Goal: Transaction & Acquisition: Purchase product/service

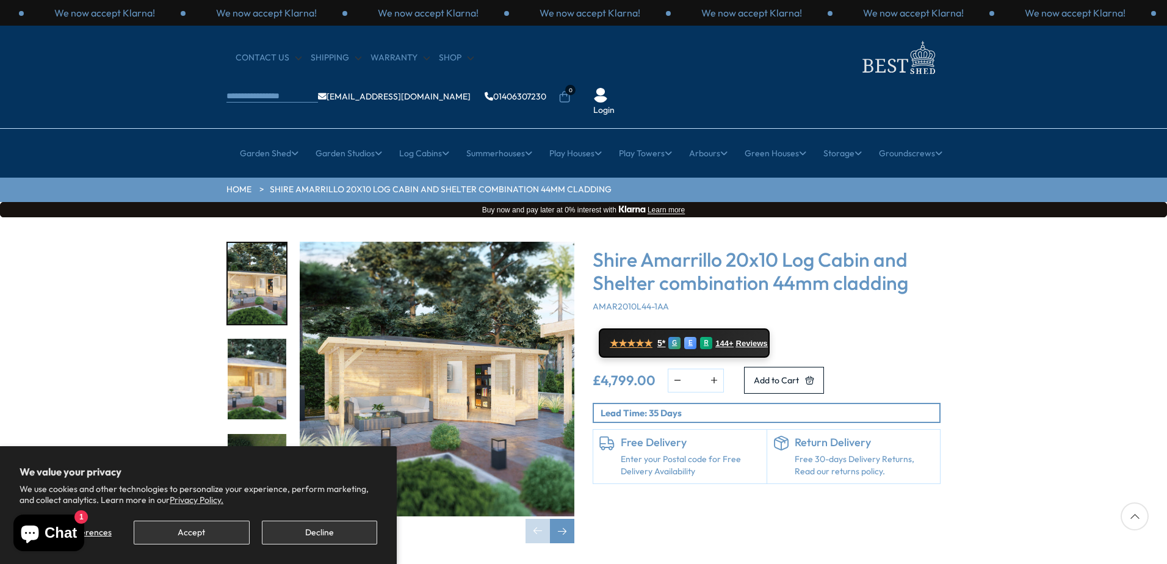
click at [273, 251] on img "1 / 8" at bounding box center [257, 283] width 59 height 81
click at [267, 254] on img "1 / 8" at bounding box center [257, 283] width 59 height 81
click at [270, 256] on img "1 / 8" at bounding box center [257, 283] width 59 height 81
click at [262, 345] on img "2 / 8" at bounding box center [257, 379] width 59 height 81
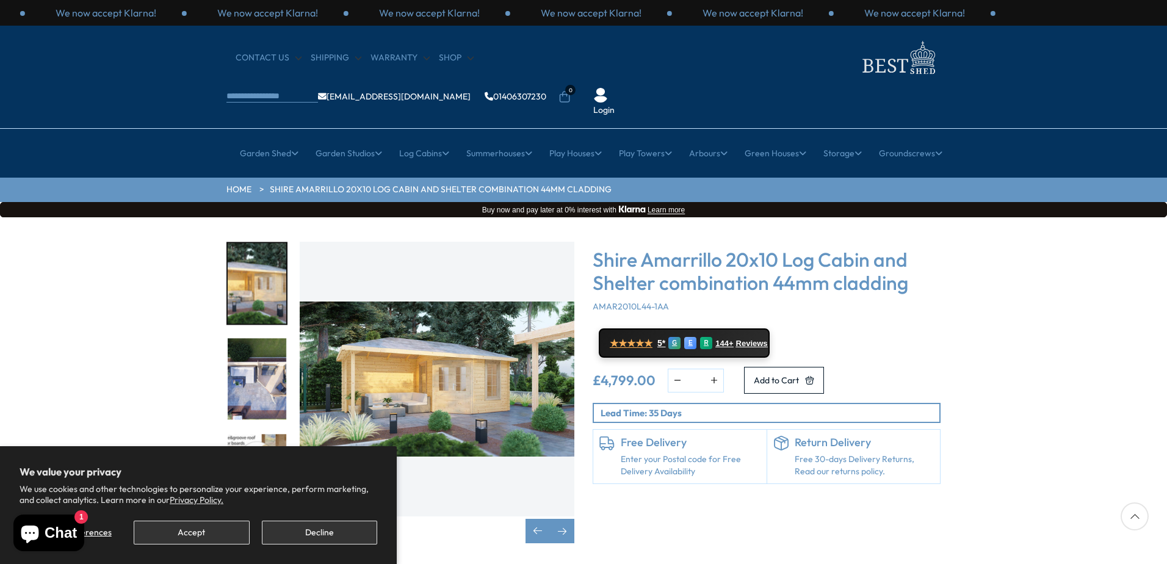
click at [262, 345] on img "3 / 8" at bounding box center [257, 379] width 59 height 81
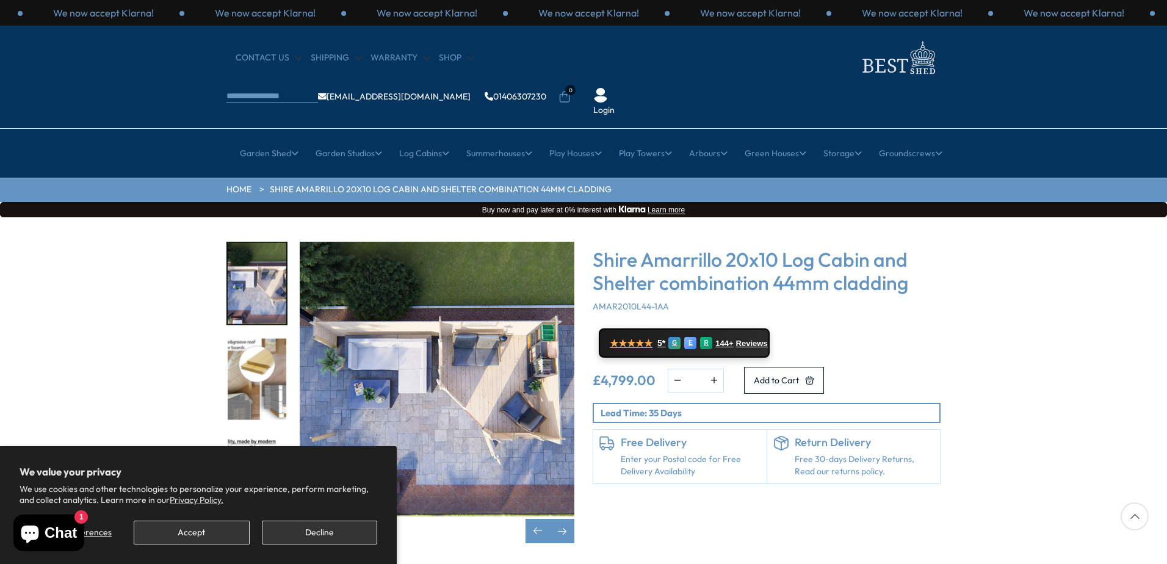
click at [1132, 516] on div at bounding box center [1134, 516] width 28 height 28
click at [562, 519] on div "Next slide" at bounding box center [562, 531] width 24 height 24
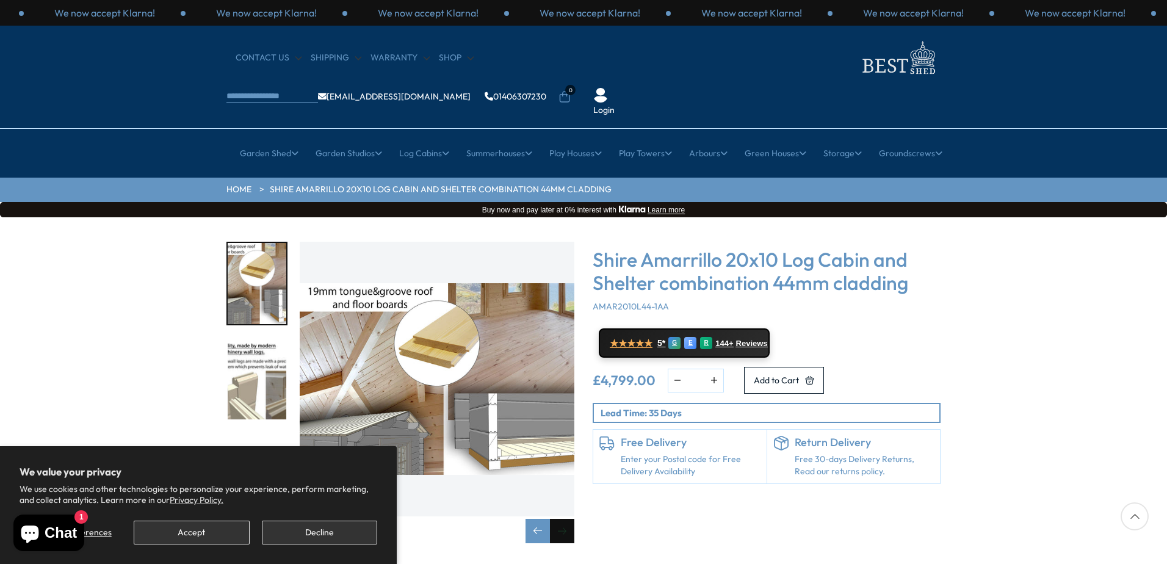
click at [562, 519] on div "Next slide" at bounding box center [562, 531] width 24 height 24
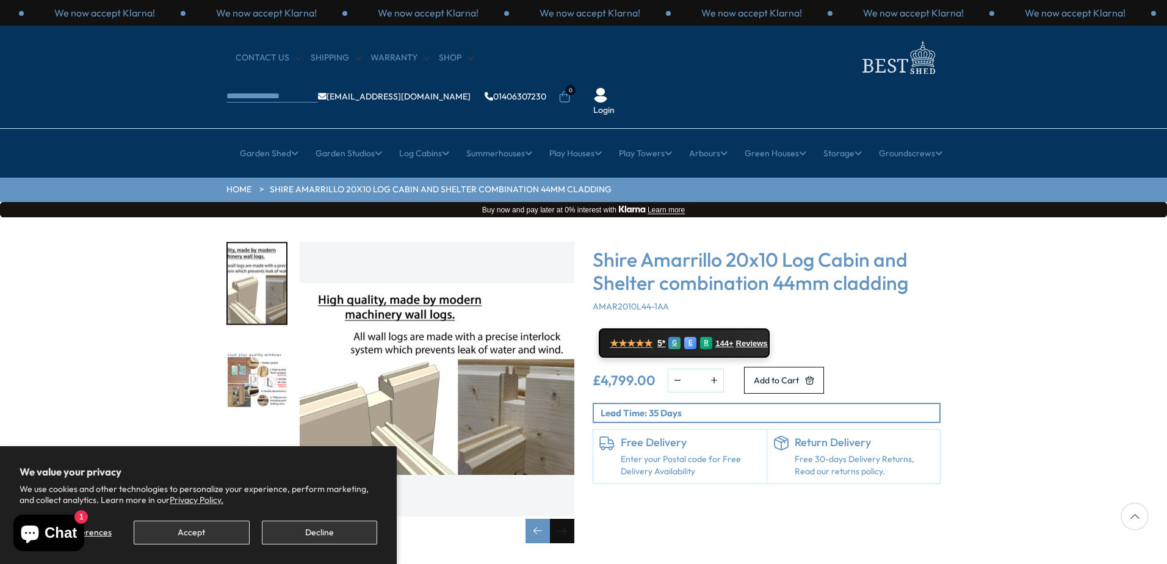
click at [562, 519] on div "Next slide" at bounding box center [562, 531] width 24 height 24
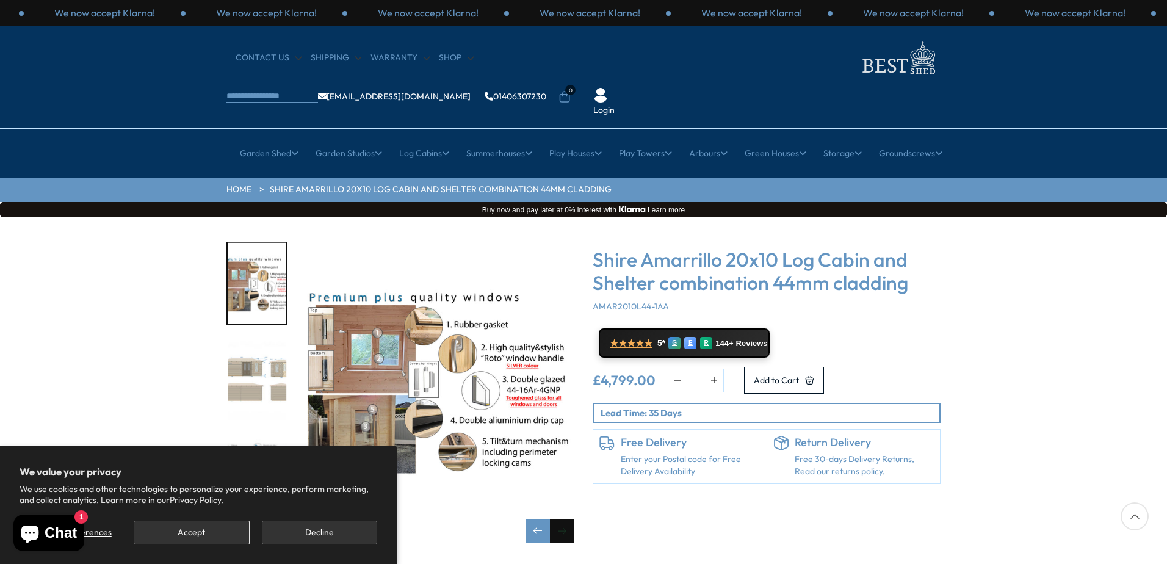
click at [562, 519] on div "Next slide" at bounding box center [562, 531] width 24 height 24
